Goal: Information Seeking & Learning: Learn about a topic

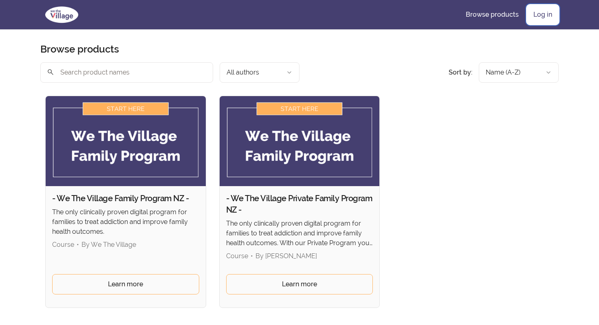
click at [545, 9] on link "Log in" at bounding box center [543, 15] width 32 height 20
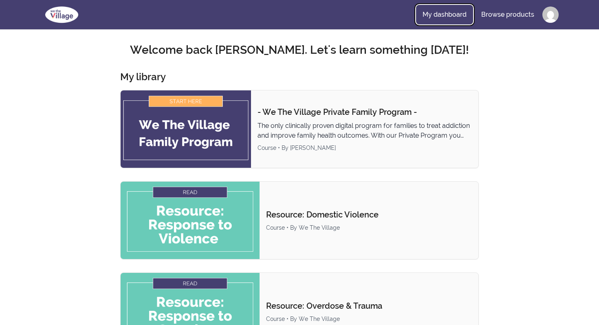
click at [462, 14] on link "My dashboard" at bounding box center [444, 15] width 57 height 20
click at [446, 15] on link "My dashboard" at bounding box center [444, 15] width 57 height 20
click at [523, 15] on link "Browse products" at bounding box center [508, 15] width 66 height 20
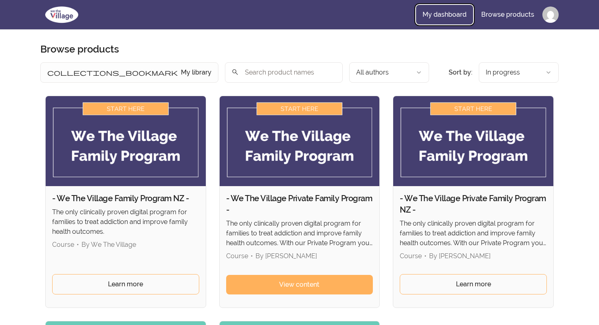
click at [451, 14] on link "My dashboard" at bounding box center [444, 15] width 57 height 20
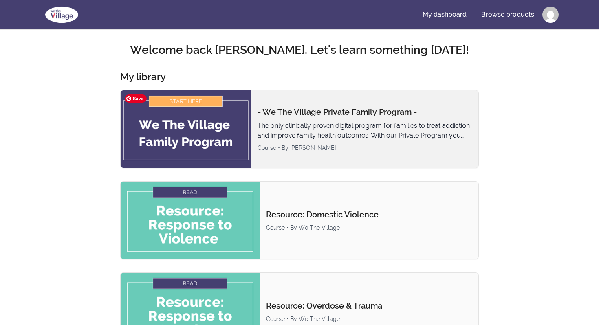
click at [188, 104] on img at bounding box center [186, 129] width 130 height 77
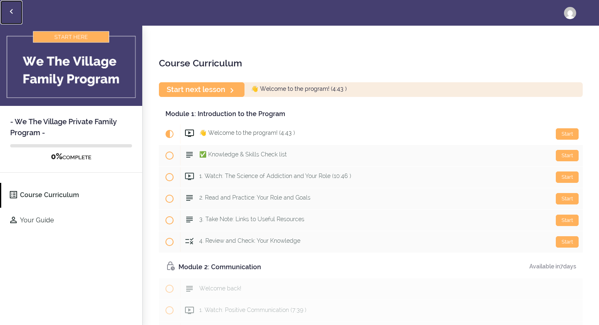
click at [7, 9] on icon "Back to courses" at bounding box center [12, 12] width 10 height 10
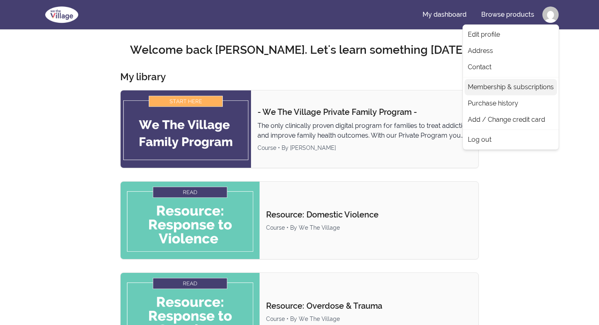
click at [514, 87] on link "Membership & subscriptions" at bounding box center [511, 87] width 93 height 16
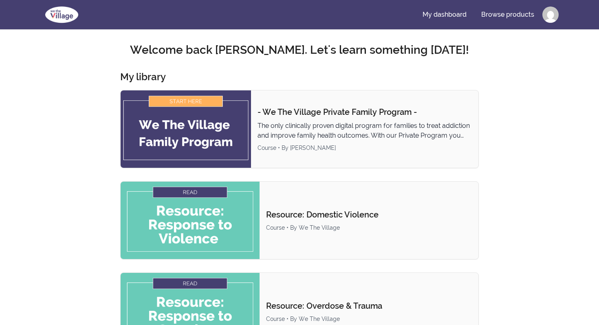
click at [62, 21] on img at bounding box center [61, 15] width 43 height 20
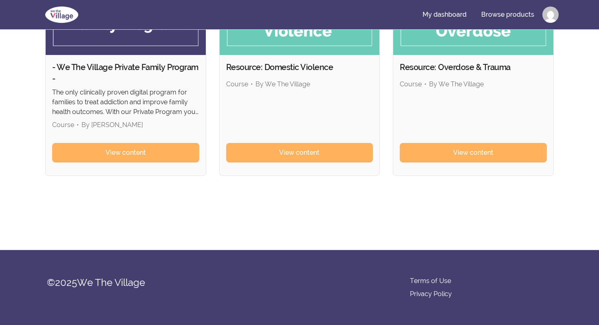
scroll to position [130, 0]
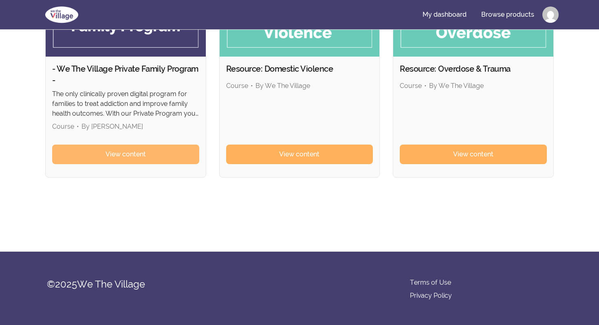
click at [126, 149] on link "View content" at bounding box center [125, 155] width 147 height 20
